Goal: Information Seeking & Learning: Learn about a topic

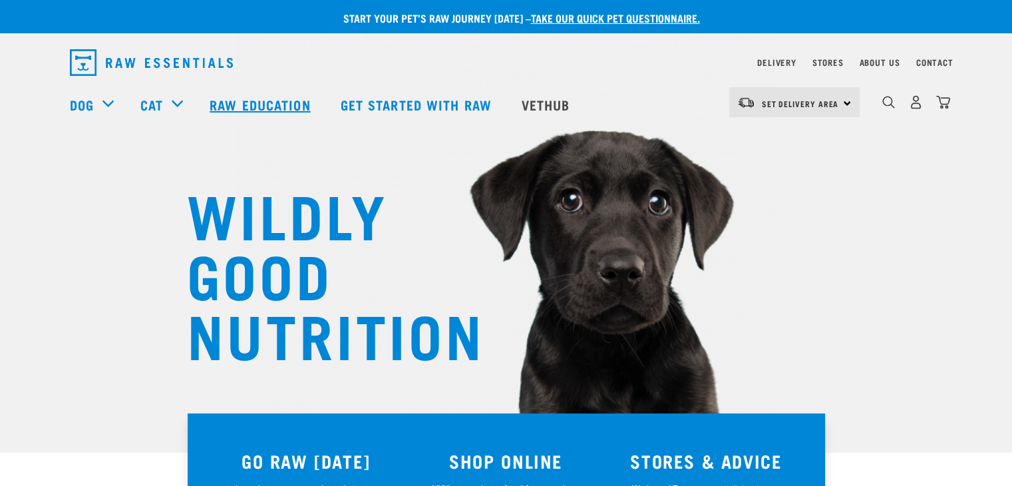
click at [267, 102] on link "Raw Education" at bounding box center [261, 104] width 130 height 53
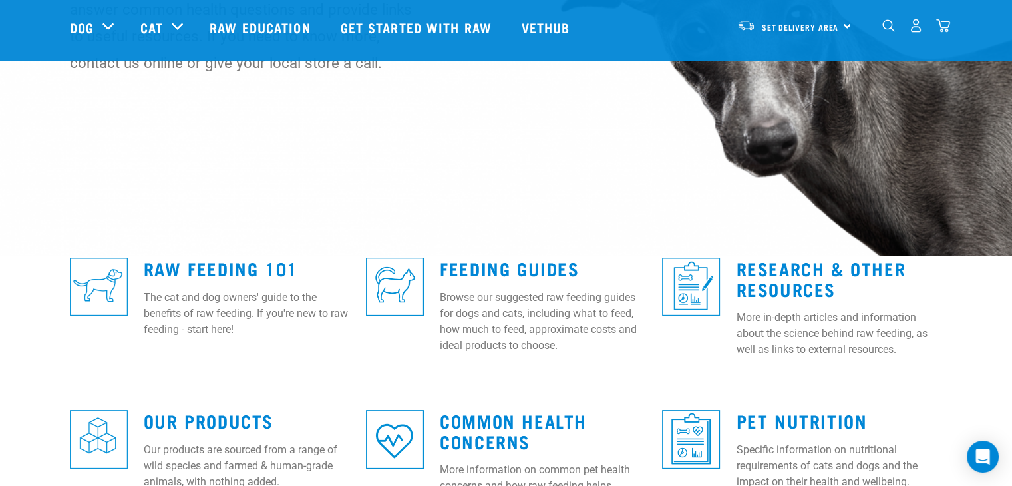
scroll to position [293, 0]
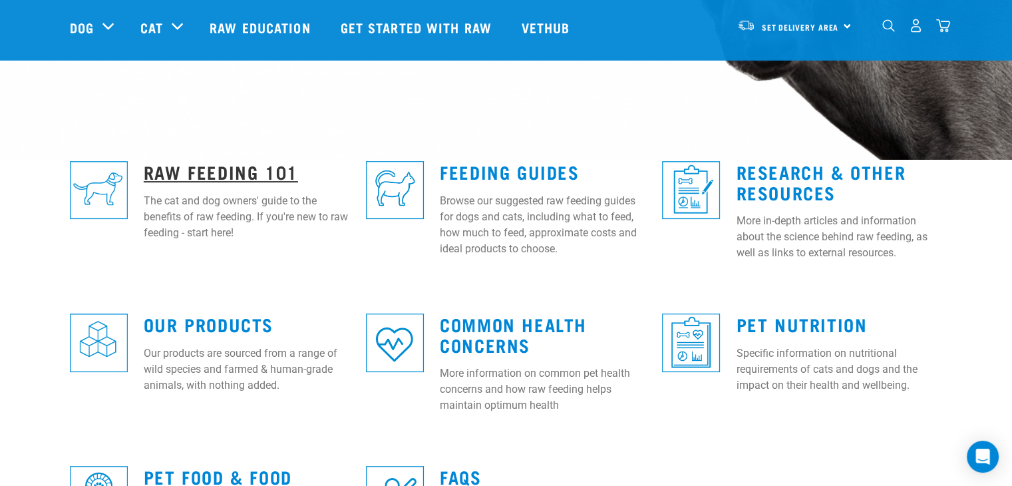
click at [237, 171] on link "Raw Feeding 101" at bounding box center [221, 171] width 154 height 10
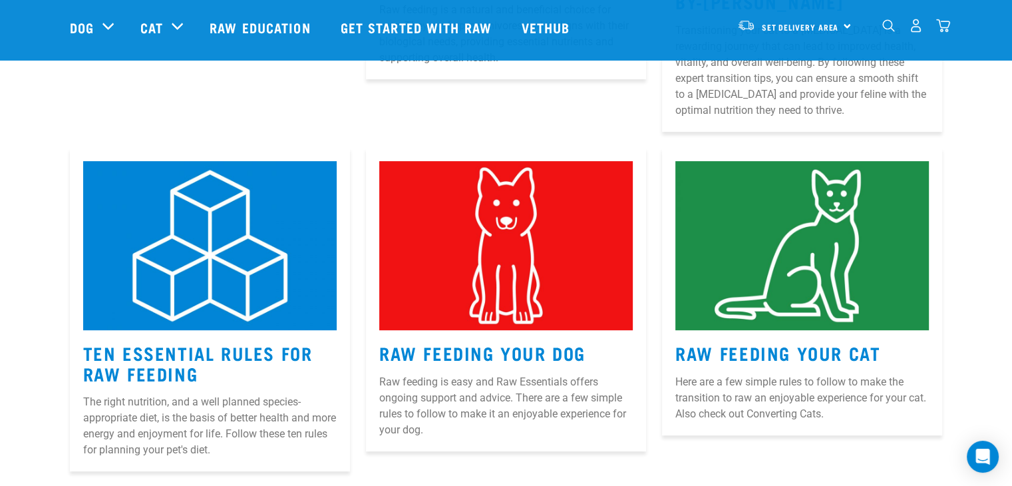
scroll to position [506, 0]
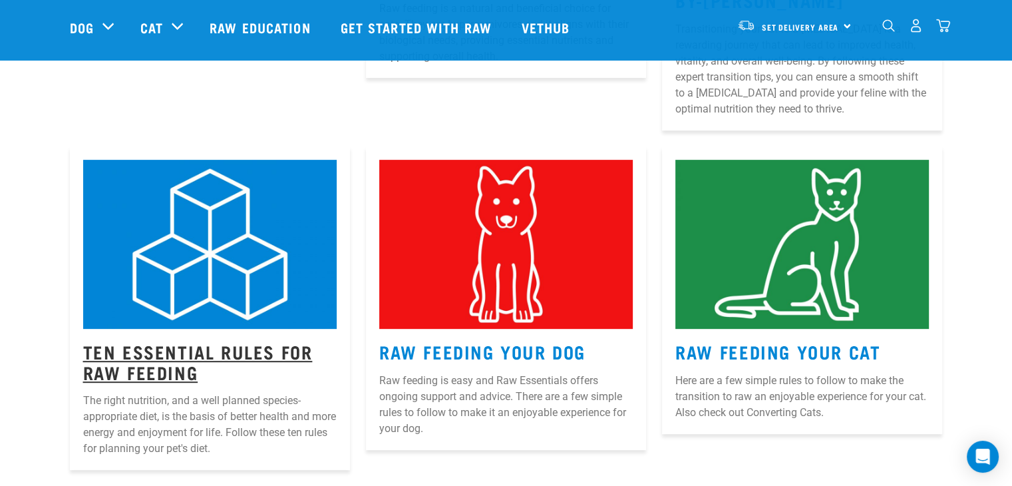
click at [138, 351] on link "Ten Essential Rules for Raw Feeding" at bounding box center [198, 361] width 230 height 31
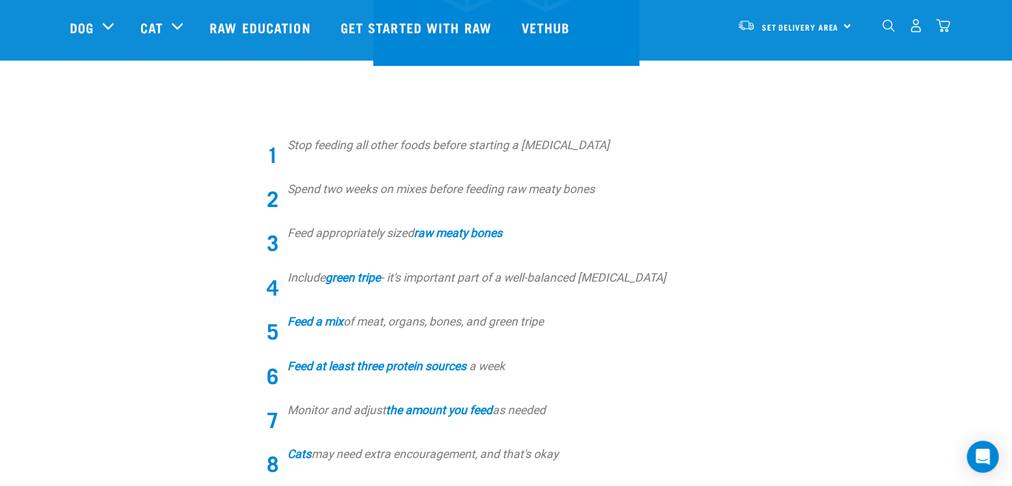
scroll to position [399, 0]
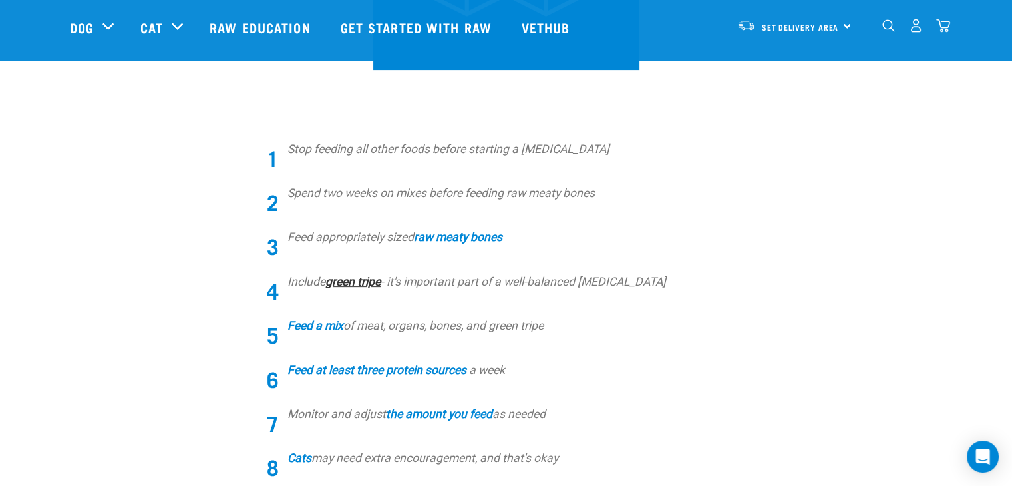
click at [357, 282] on strong "green tripe" at bounding box center [352, 281] width 55 height 13
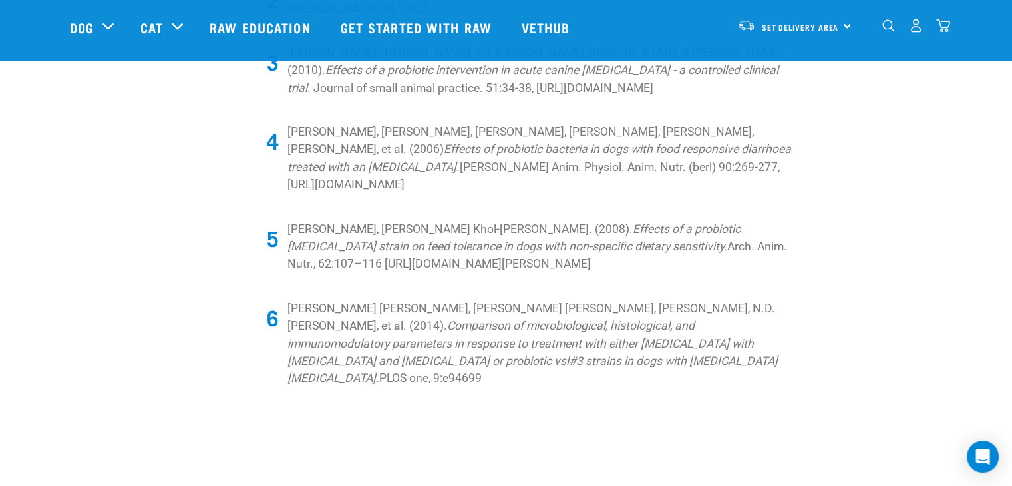
scroll to position [2662, 0]
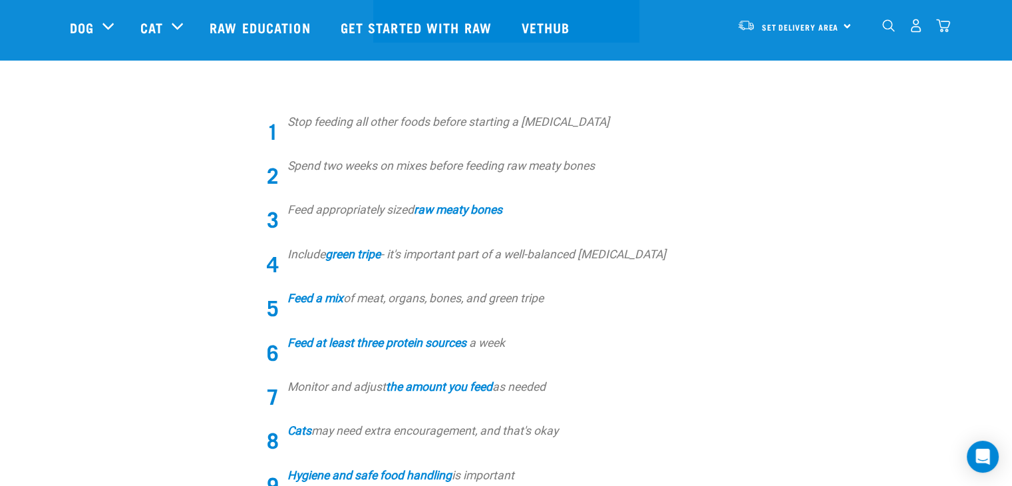
scroll to position [444, 0]
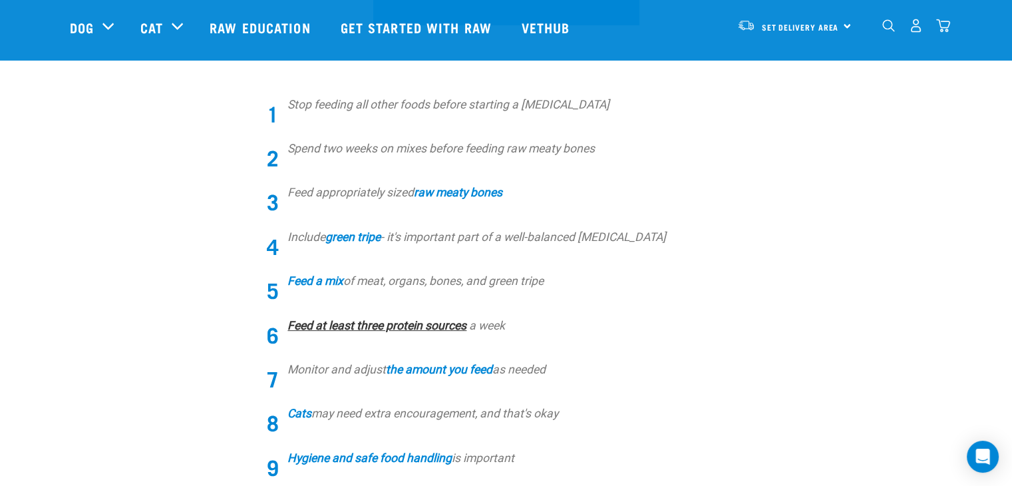
click at [436, 328] on link "Feed at least three protein sources" at bounding box center [376, 325] width 179 height 13
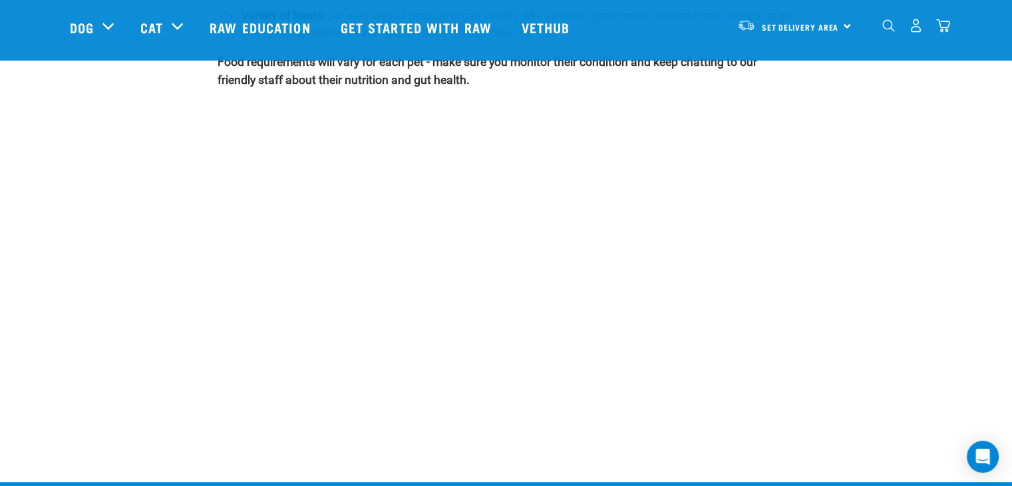
scroll to position [665, 0]
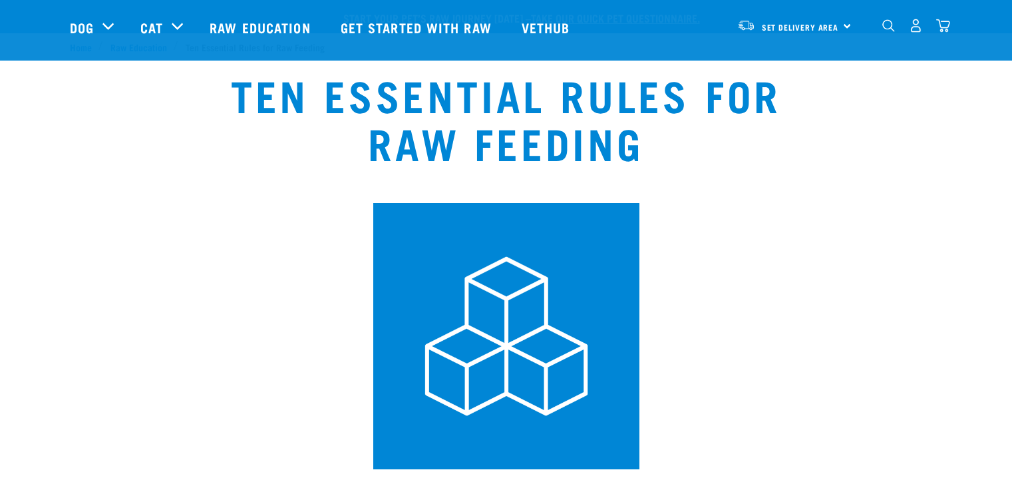
scroll to position [444, 0]
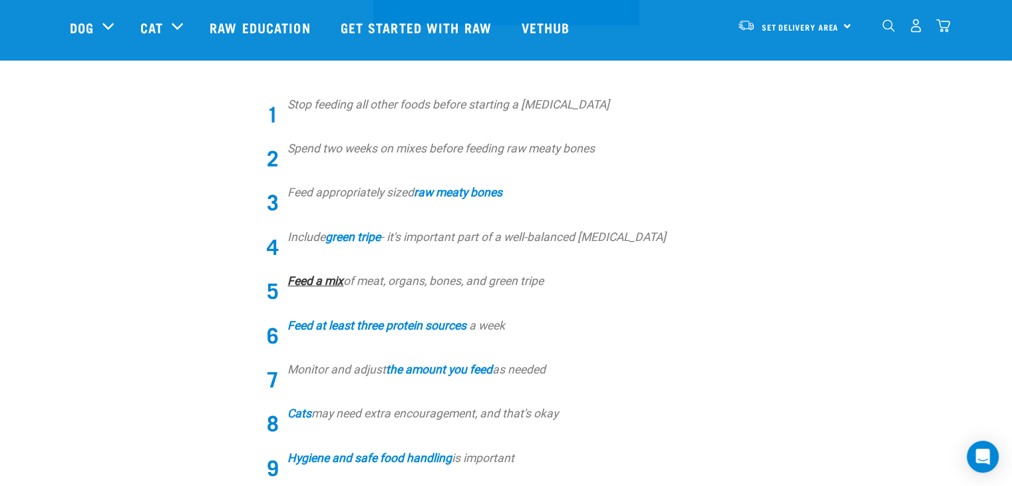
click at [329, 279] on link "Feed a mix" at bounding box center [315, 280] width 56 height 13
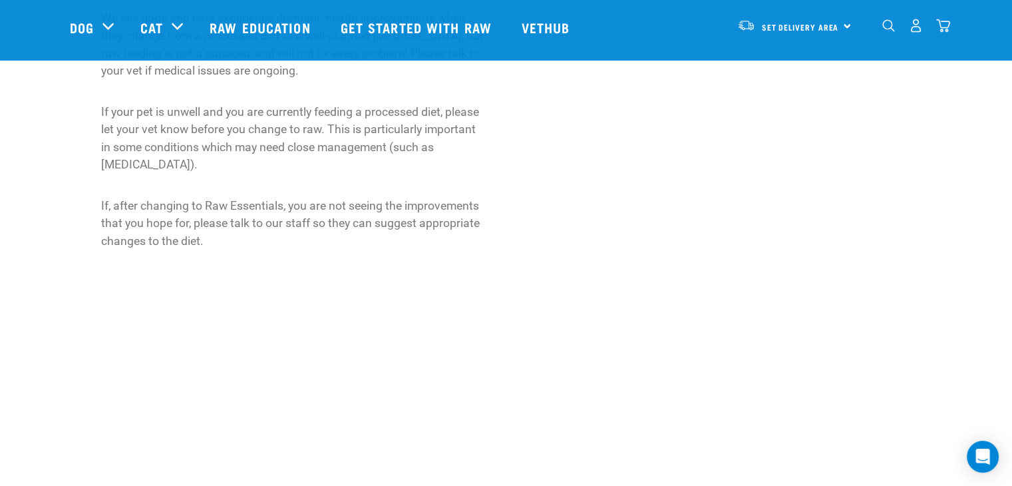
scroll to position [1118, 0]
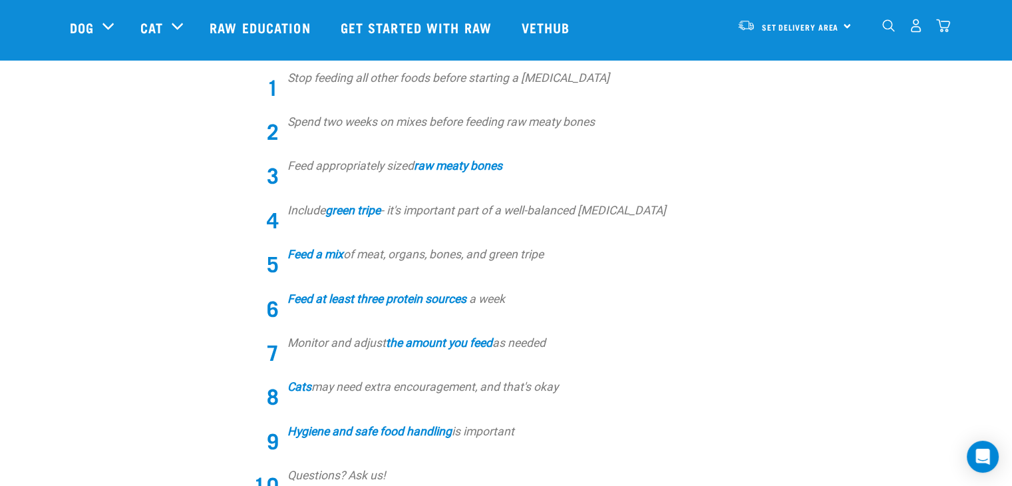
scroll to position [497, 0]
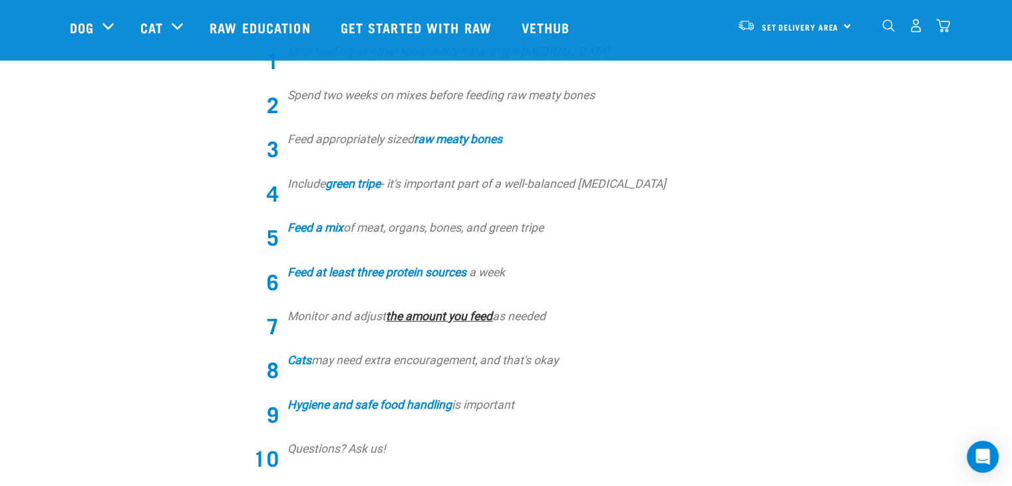
click at [460, 316] on strong "the amount you feed" at bounding box center [439, 315] width 106 height 13
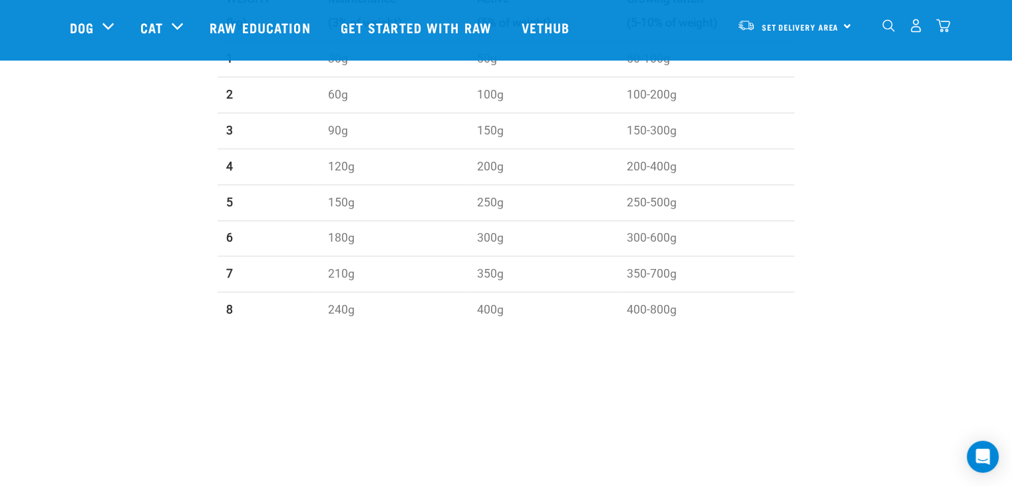
scroll to position [1304, 0]
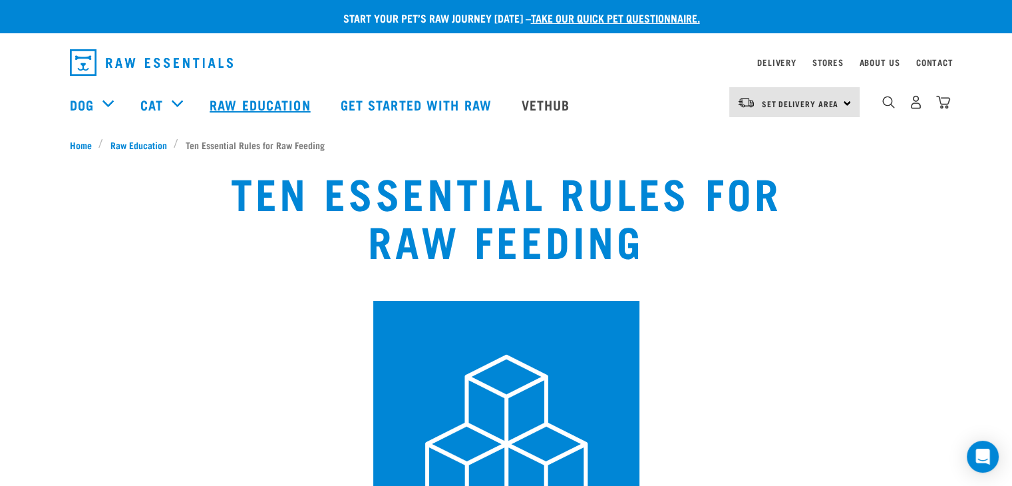
click at [267, 98] on link "Raw Education" at bounding box center [261, 104] width 130 height 53
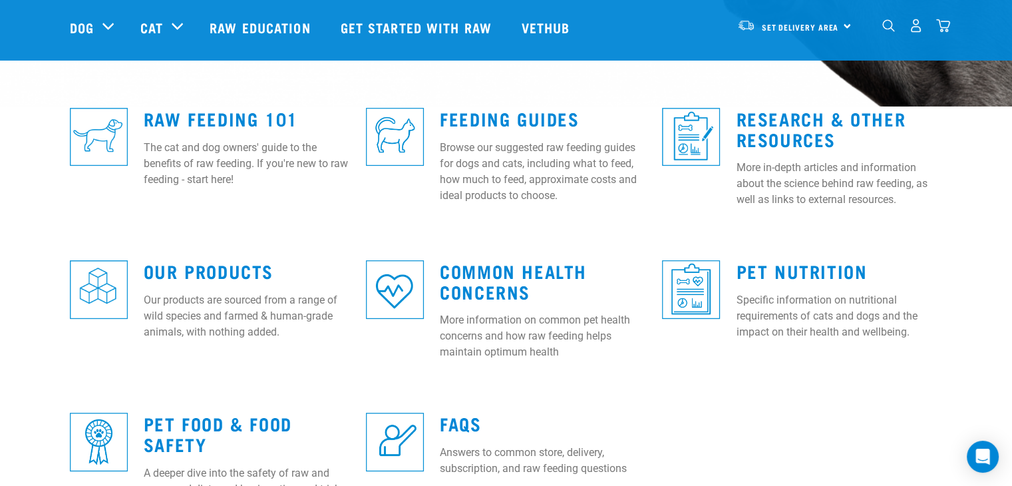
scroll to position [319, 0]
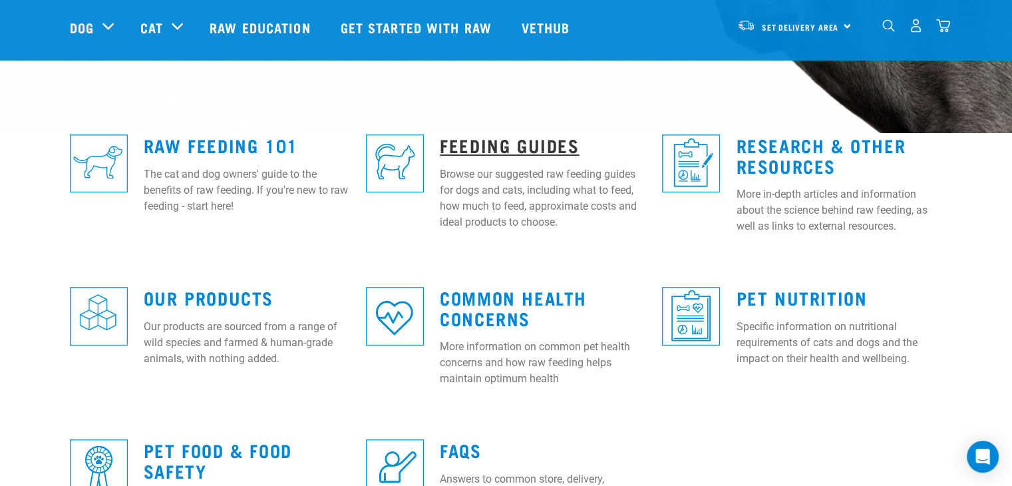
click at [549, 144] on link "Feeding Guides" at bounding box center [509, 145] width 139 height 10
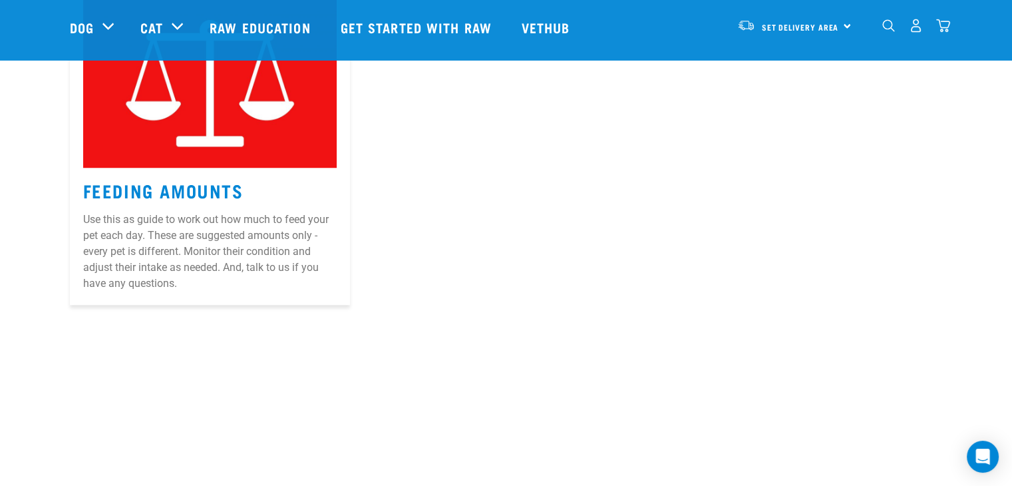
scroll to position [1118, 0]
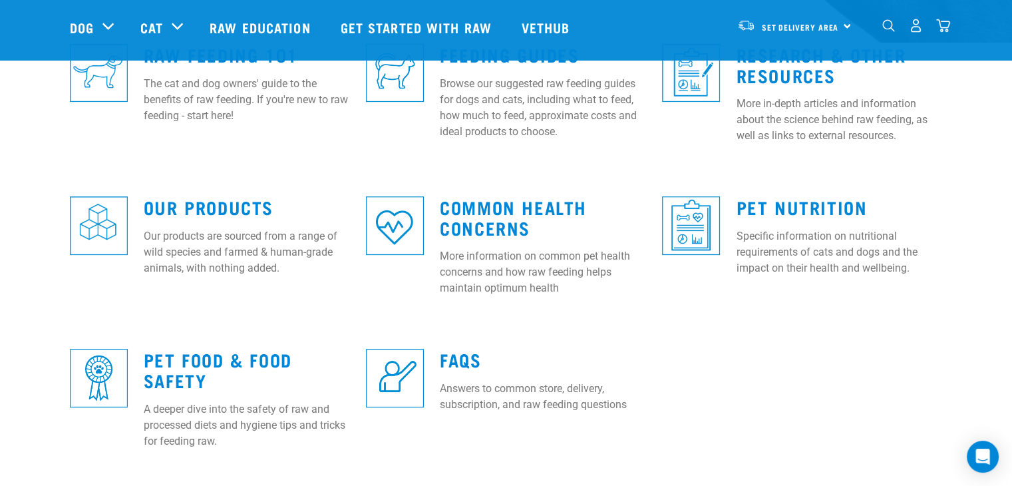
scroll to position [426, 0]
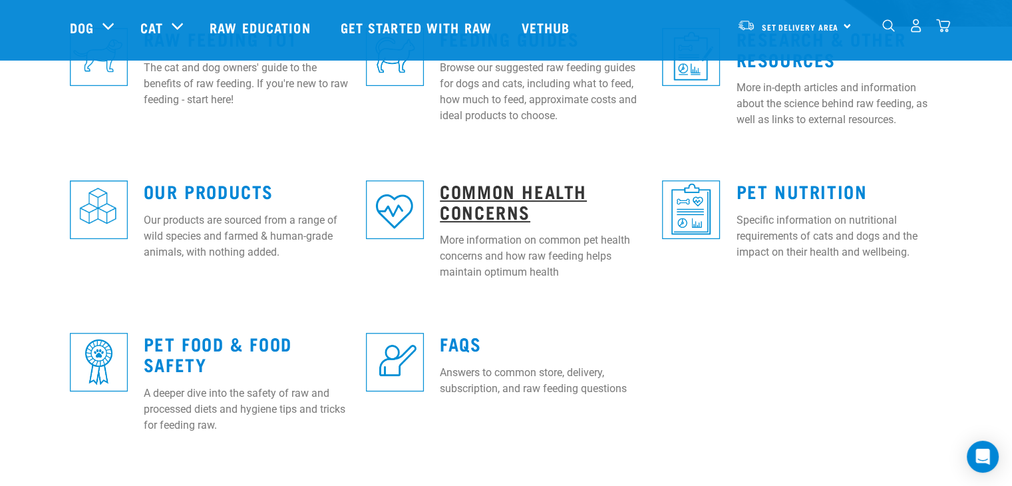
click at [472, 208] on link "Common Health Concerns" at bounding box center [513, 201] width 147 height 31
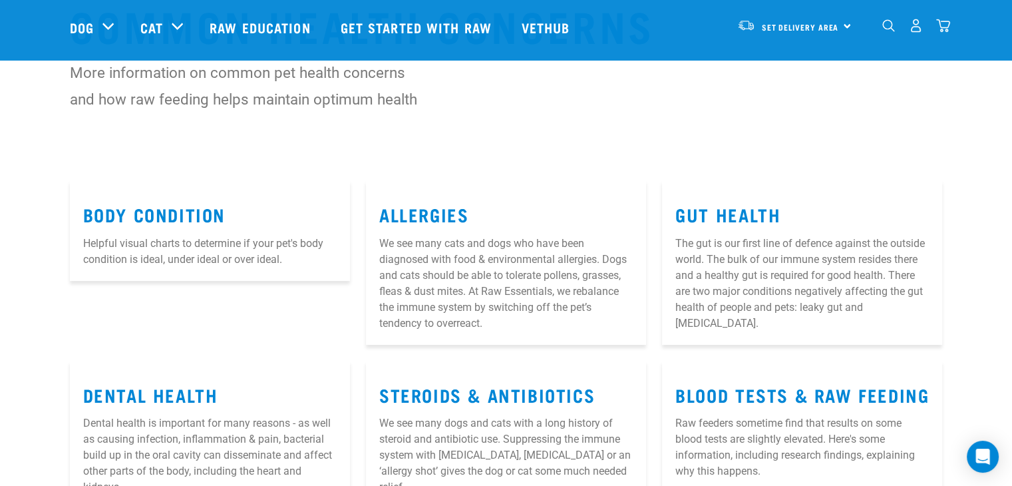
scroll to position [106, 0]
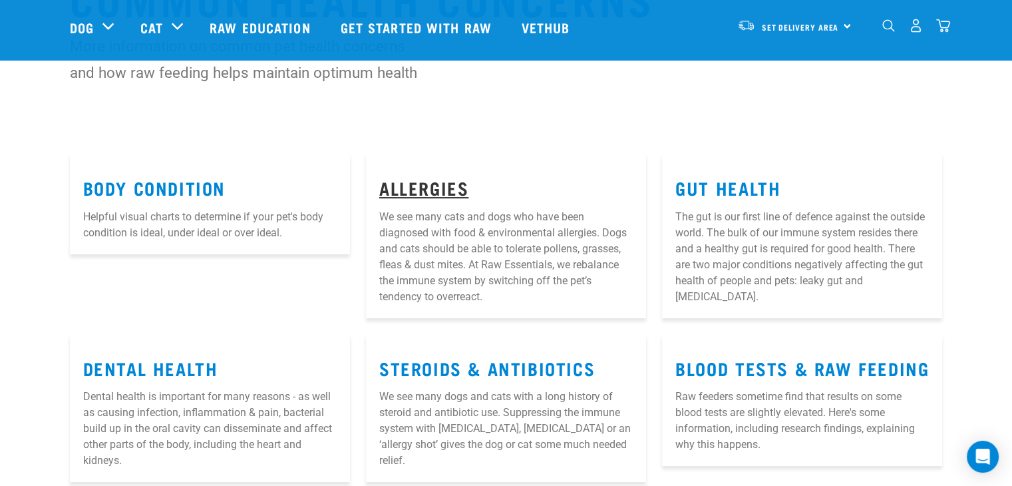
click at [415, 192] on link "Allergies" at bounding box center [423, 187] width 89 height 10
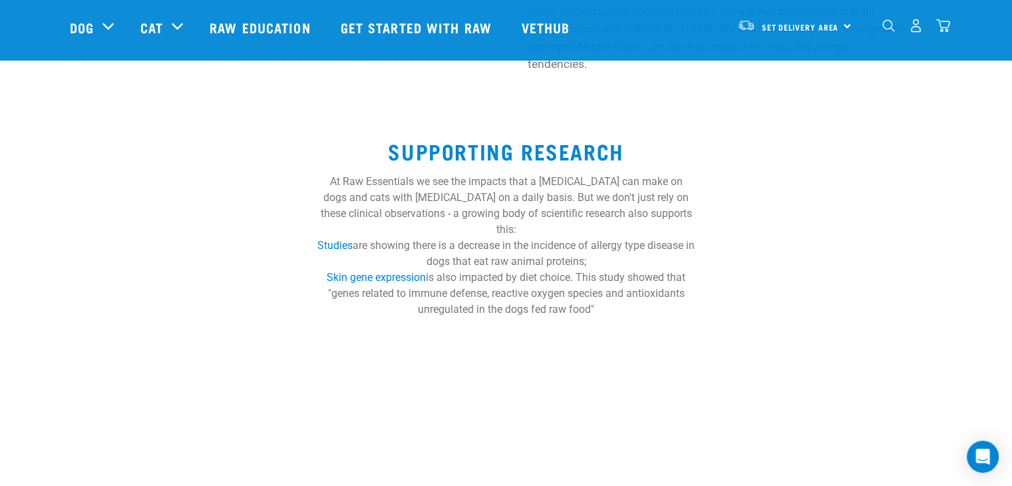
scroll to position [612, 0]
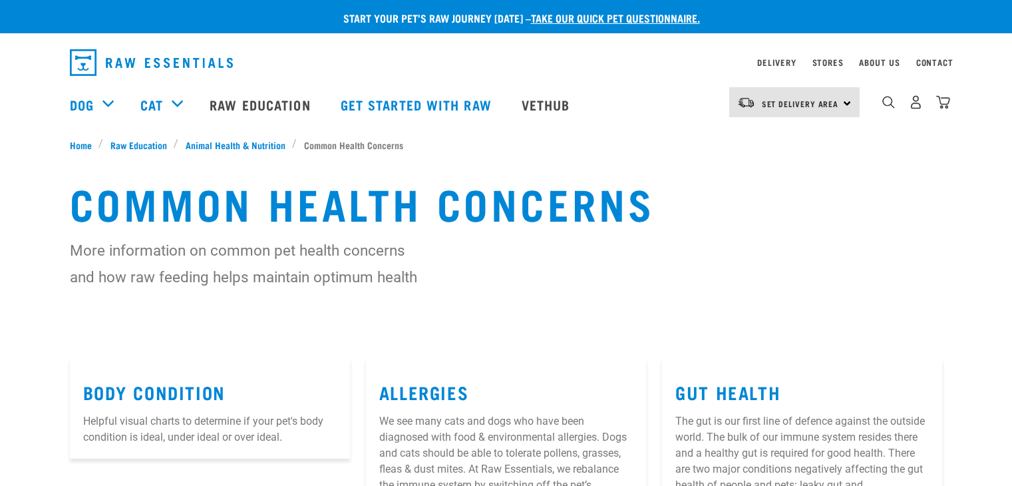
scroll to position [206, 0]
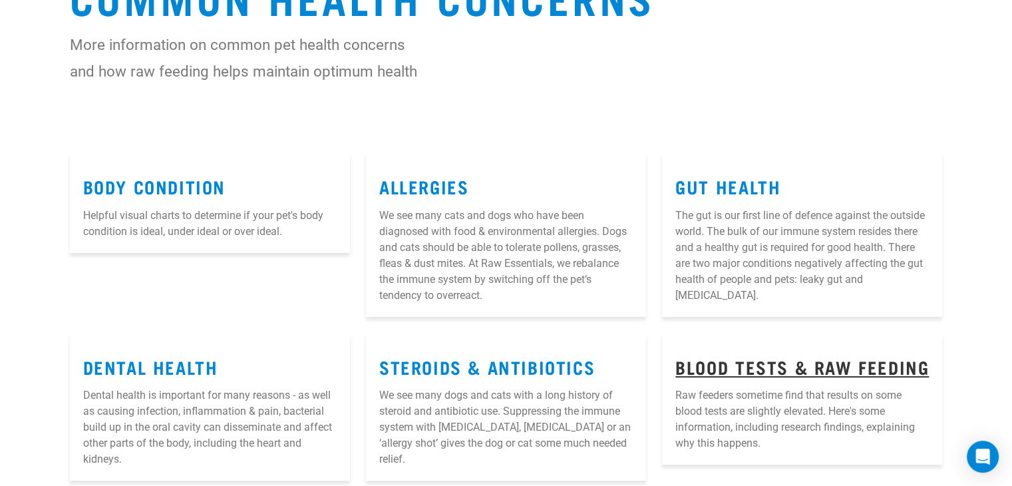
click at [790, 364] on link "Blood Tests & Raw Feeding" at bounding box center [802, 366] width 254 height 10
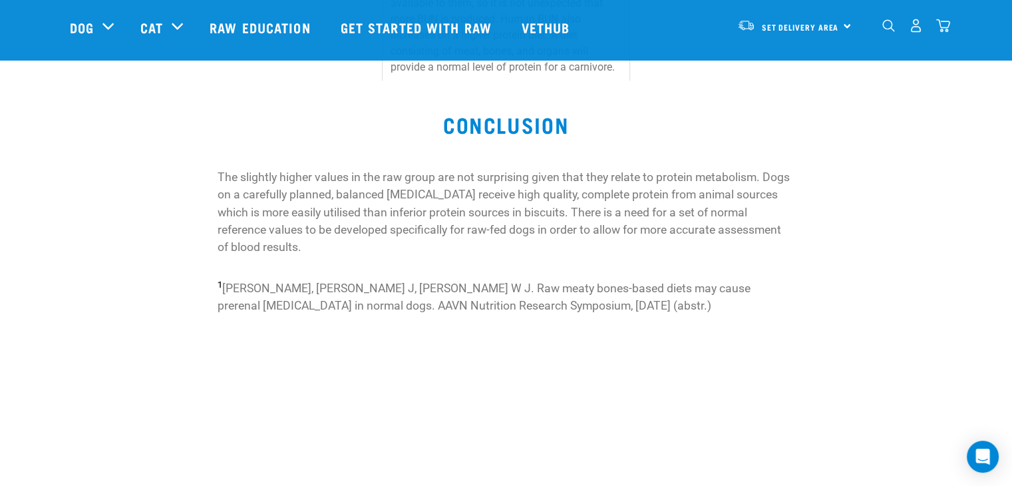
scroll to position [665, 0]
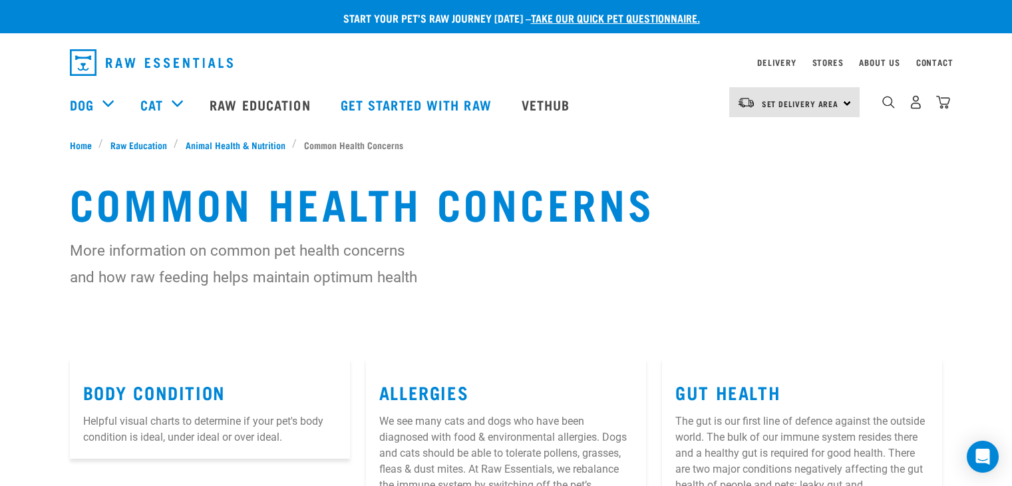
scroll to position [208, 0]
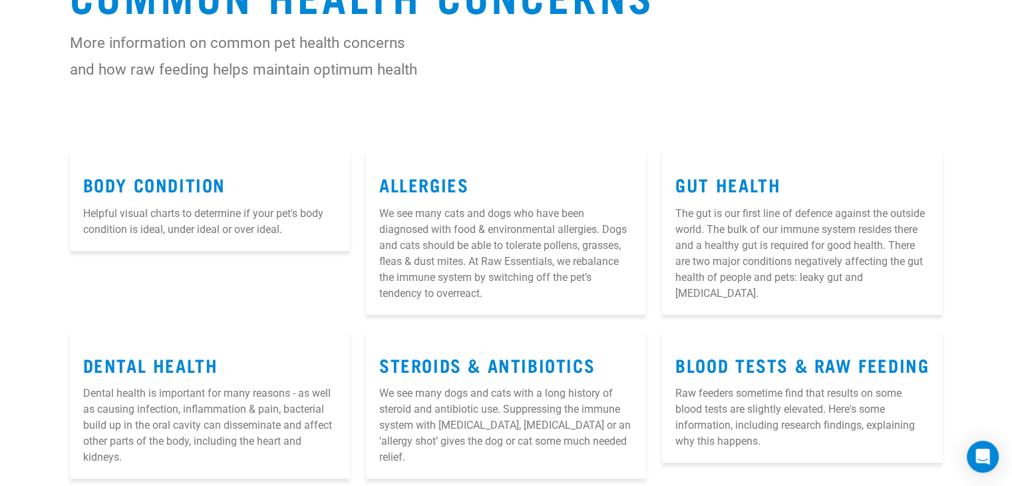
click at [919, 98] on div "Common Health Concerns More information on common pet health concerns and how r…" at bounding box center [506, 47] width 1012 height 206
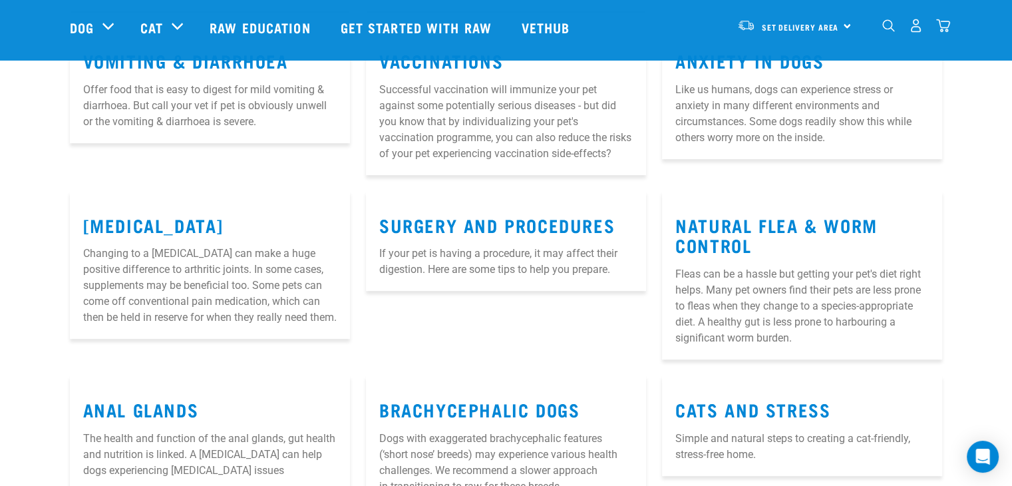
scroll to position [580, 0]
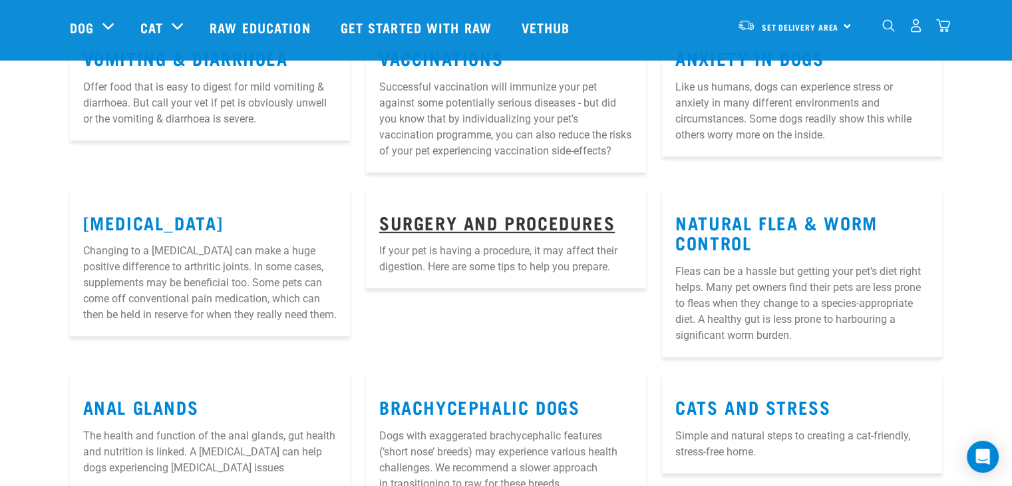
click at [492, 227] on link "Surgery and procedures" at bounding box center [497, 222] width 236 height 10
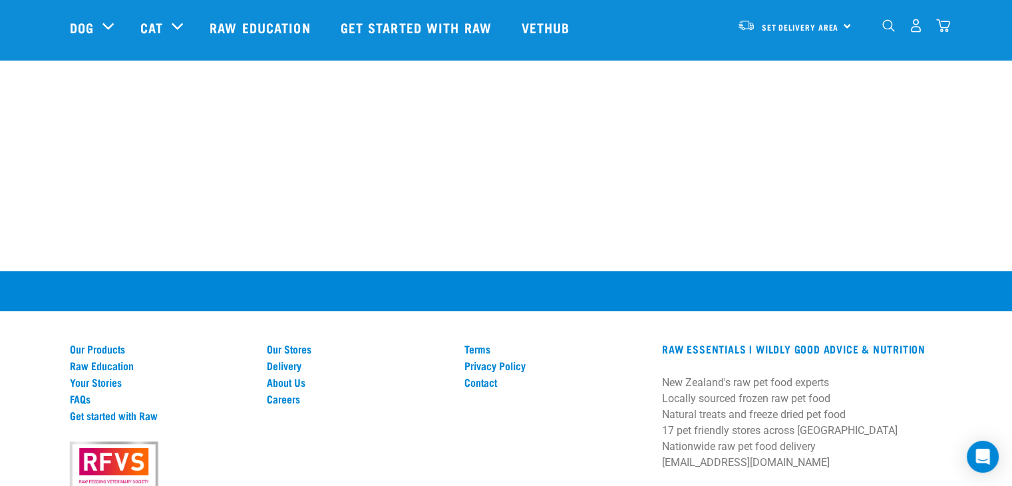
scroll to position [1091, 0]
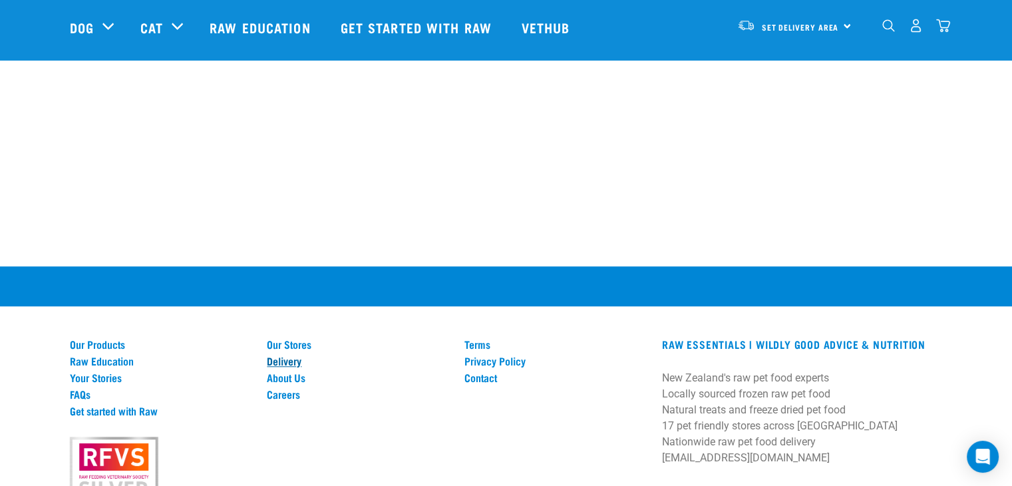
click at [286, 355] on link "Delivery" at bounding box center [358, 361] width 182 height 12
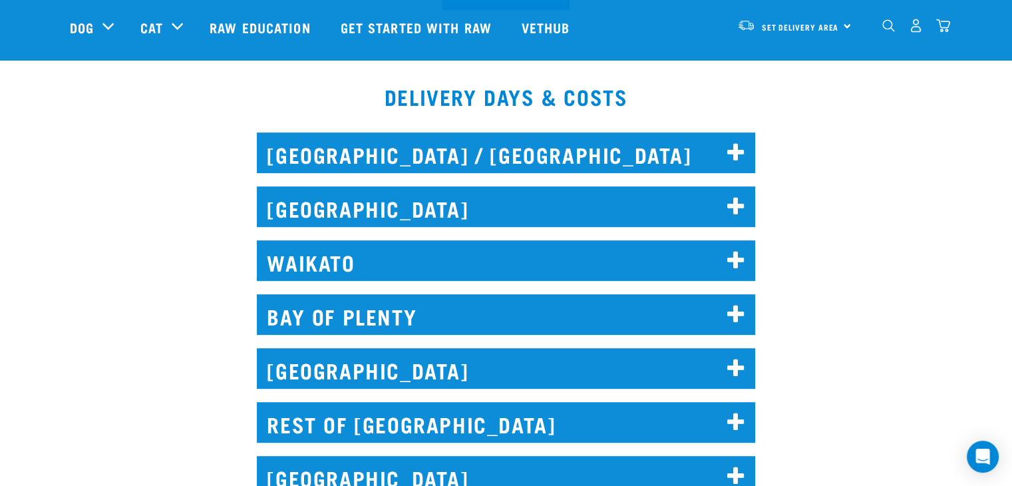
scroll to position [586, 0]
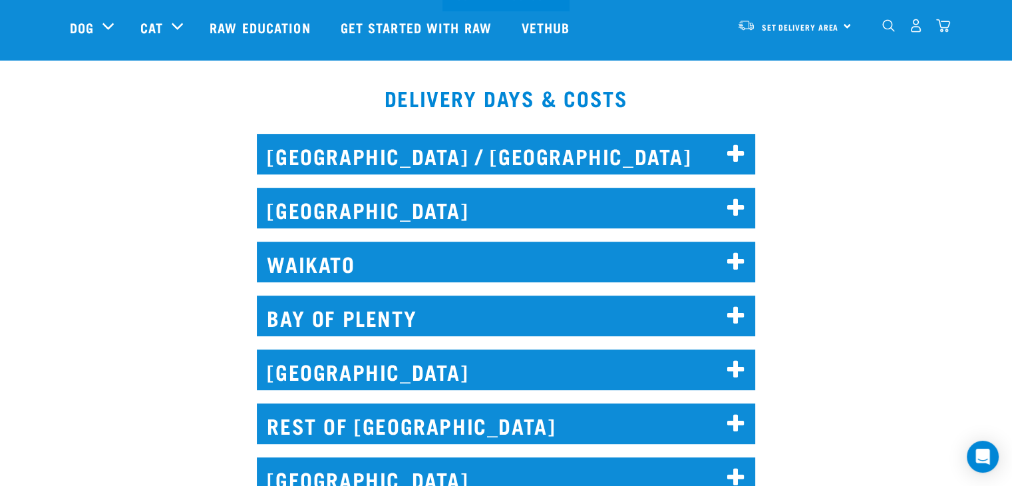
click at [734, 142] on h2 "[GEOGRAPHIC_DATA] / [GEOGRAPHIC_DATA]" at bounding box center [506, 154] width 498 height 41
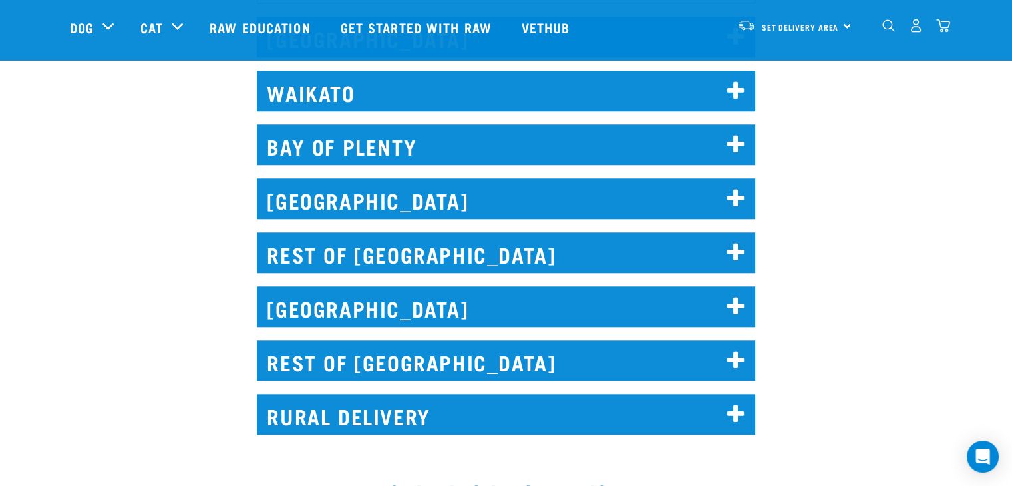
scroll to position [1224, 0]
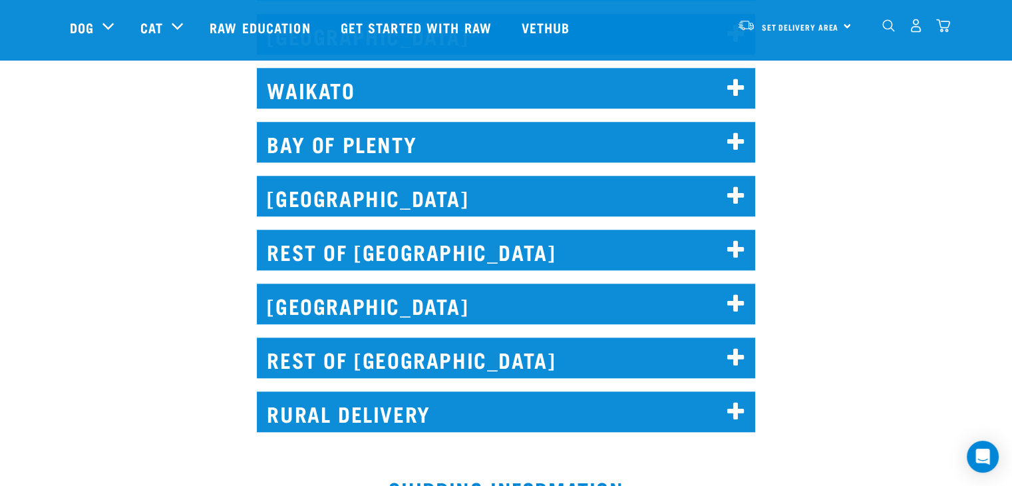
click at [719, 295] on h2 "[GEOGRAPHIC_DATA]" at bounding box center [506, 303] width 498 height 41
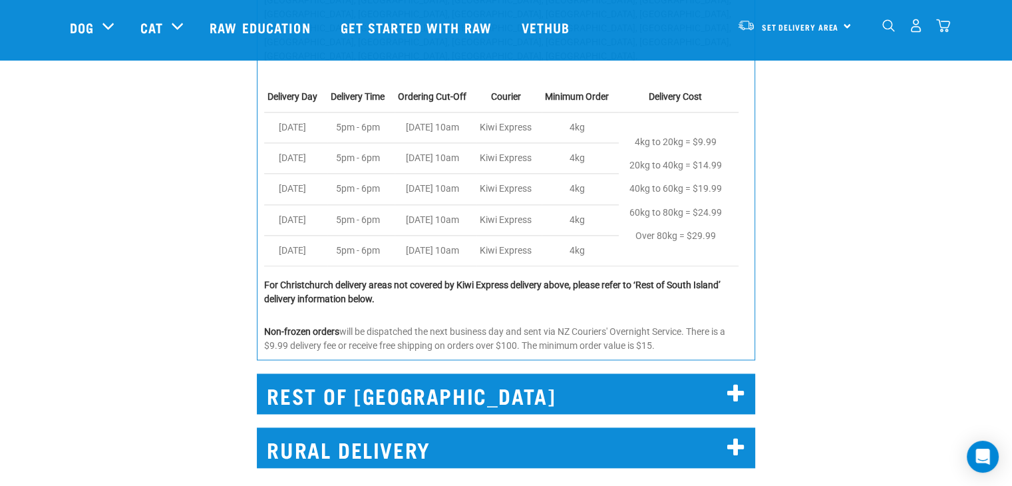
scroll to position [1677, 0]
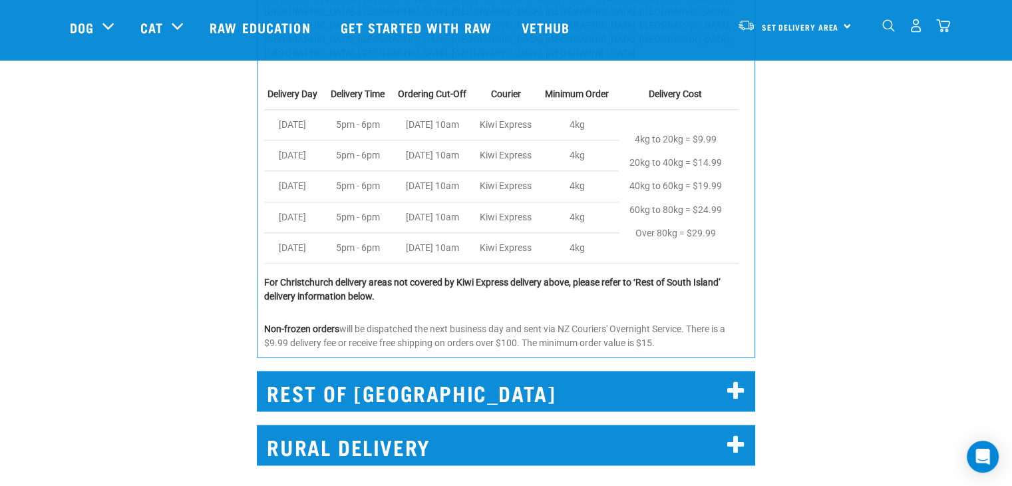
click at [740, 381] on icon at bounding box center [736, 391] width 18 height 21
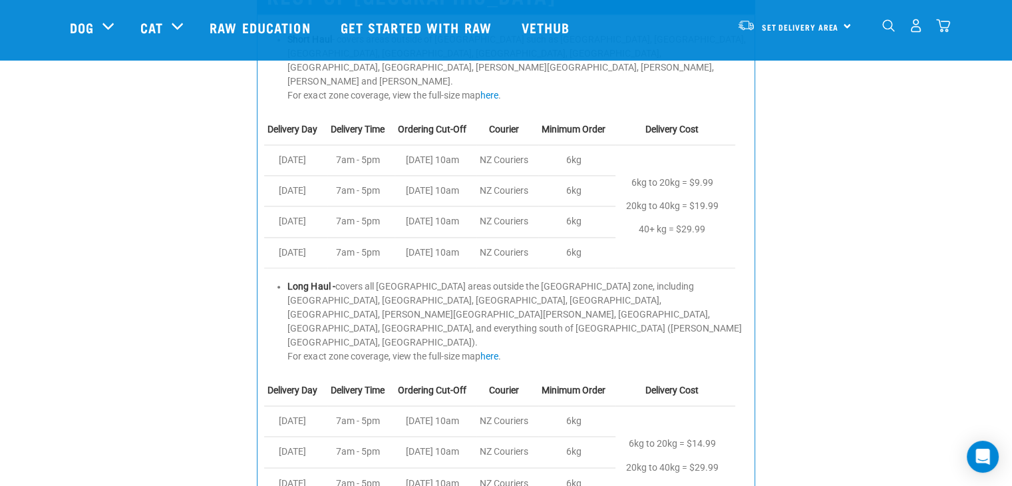
scroll to position [2076, 0]
